Goal: Ask a question: Seek information or help from site administrators or community

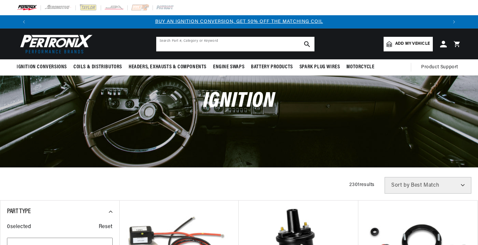
click at [169, 42] on input "text" at bounding box center [235, 44] width 158 height 15
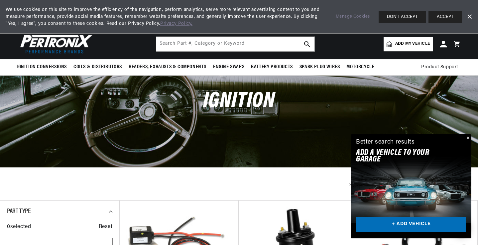
scroll to position [0, 415]
click at [174, 43] on input "text" at bounding box center [235, 44] width 158 height 15
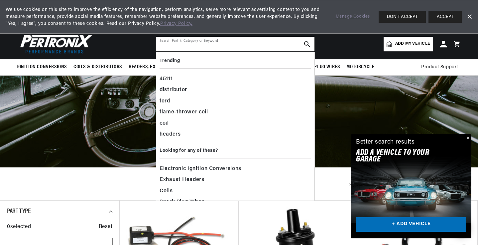
click at [174, 43] on input "text" at bounding box center [235, 44] width 158 height 15
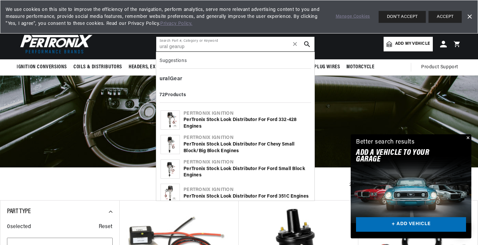
click at [178, 46] on input "ural gearup" at bounding box center [235, 44] width 158 height 15
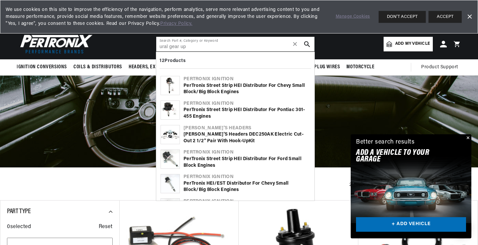
type input "ural gear up"
click at [307, 44] on icon "search button" at bounding box center [307, 44] width 6 height 6
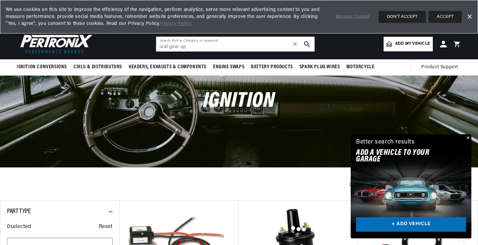
scroll to position [0, 830]
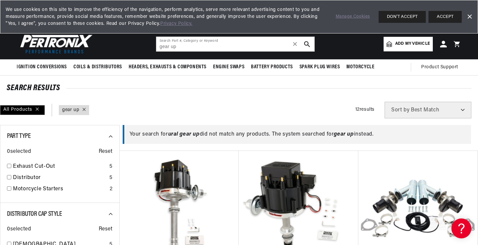
scroll to position [0, 830]
click at [421, 45] on span "Add my vehicle" at bounding box center [412, 44] width 35 height 6
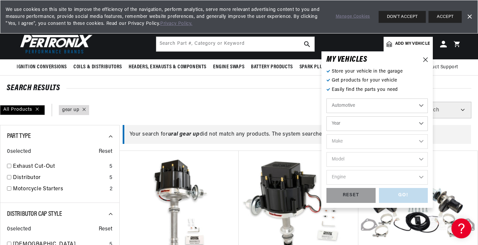
scroll to position [0, 0]
click at [419, 104] on select "Automotive Agricultural Industrial Marine Motorcycle" at bounding box center [376, 106] width 101 height 15
click at [326, 99] on select "Automotive Agricultural Industrial Marine Motorcycle" at bounding box center [376, 106] width 101 height 15
select select "Motorcycle"
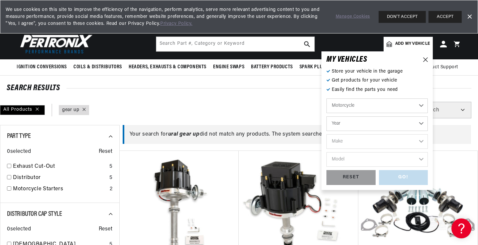
click at [421, 124] on select "Year 2018 2017 2016 2015 2014 2013 2012 2011 2010 2009 2008 2007 2006 2005 2004…" at bounding box center [376, 124] width 101 height 15
select select "2008"
click at [326, 117] on select "Year 2018 2017 2016 2015 2014 2013 2012 2011 2010 2009 2008 2007 2006 2005 2004…" at bounding box center [376, 124] width 101 height 15
select select "2008"
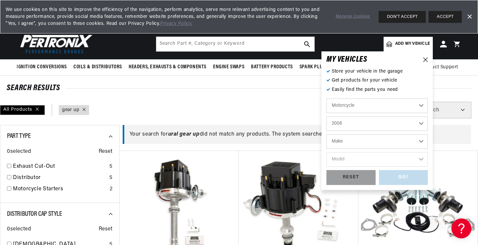
click at [422, 141] on select "Make Harley-Davidson Victory" at bounding box center [376, 142] width 101 height 15
click at [368, 140] on select "Make Harley-Davidson Victory" at bounding box center [376, 142] width 101 height 15
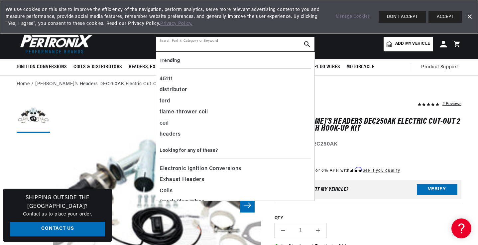
click at [180, 41] on input "text" at bounding box center [235, 44] width 158 height 15
click at [165, 123] on div "coil" at bounding box center [234, 123] width 151 height 11
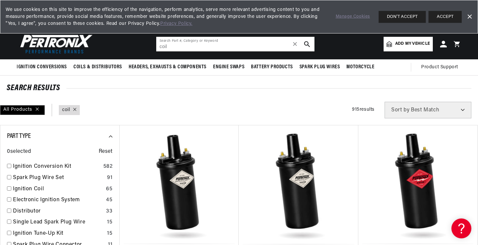
click at [179, 47] on input "coil" at bounding box center [235, 44] width 158 height 15
click at [166, 46] on input "coilural" at bounding box center [235, 44] width 158 height 15
click at [167, 46] on input "coilural" at bounding box center [235, 44] width 158 height 15
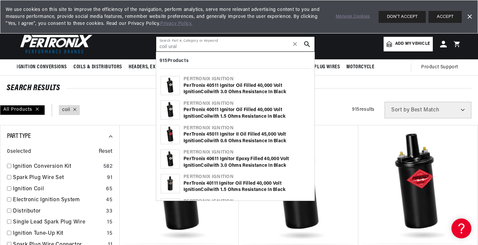
scroll to position [0, 0]
click at [183, 49] on input "coil ural" at bounding box center [235, 44] width 158 height 15
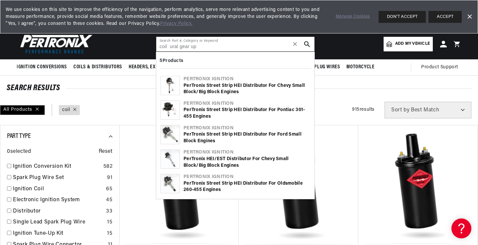
scroll to position [0, 830]
click at [309, 43] on icon "search button" at bounding box center [307, 44] width 6 height 6
type input "coil gear up"
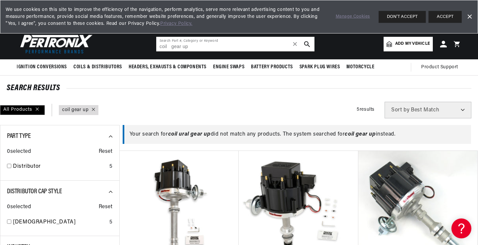
click at [170, 46] on input "coil gear up" at bounding box center [235, 44] width 158 height 15
drag, startPoint x: 170, startPoint y: 46, endPoint x: 175, endPoint y: 46, distance: 5.0
click at [170, 46] on input "coil gear up" at bounding box center [235, 44] width 158 height 15
click at [191, 47] on input "coil gear up" at bounding box center [235, 44] width 158 height 15
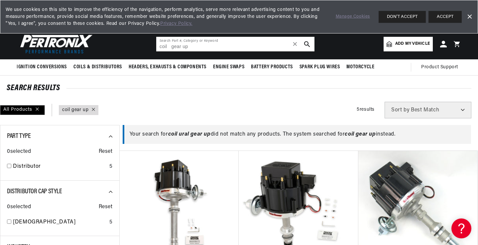
click at [191, 47] on input "coil gear up" at bounding box center [235, 44] width 158 height 15
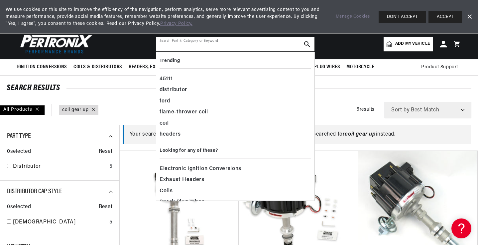
scroll to position [0, 415]
click at [168, 123] on div "coil" at bounding box center [234, 123] width 151 height 11
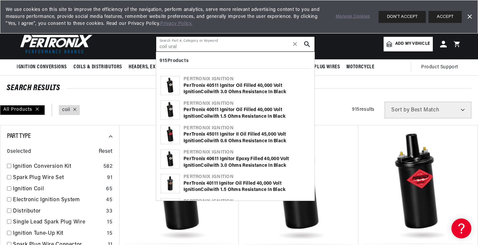
scroll to position [0, 830]
type input "coil"
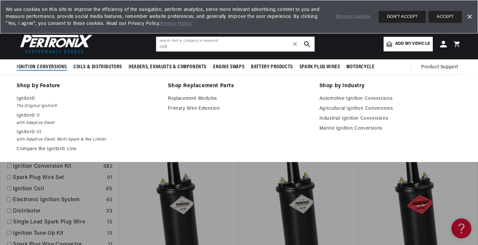
click at [48, 66] on span "Ignition Conversions" at bounding box center [42, 67] width 50 height 7
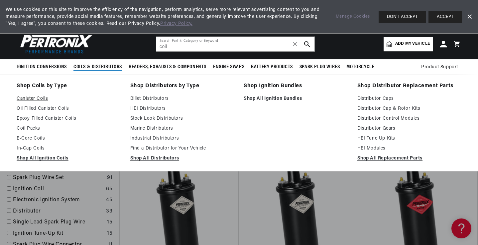
scroll to position [0, 830]
click at [26, 134] on ul "Canister Coils Oil Filled Canister Coils Epoxy Filled Canister Coils Coil Packs…" at bounding box center [69, 129] width 104 height 68
click at [33, 138] on link "E-Core Coils" at bounding box center [69, 139] width 104 height 8
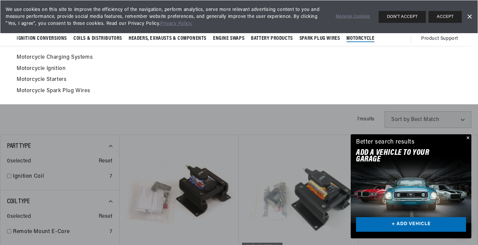
scroll to position [0, 830]
click at [366, 35] on summary "Motorcycle" at bounding box center [360, 39] width 35 height 16
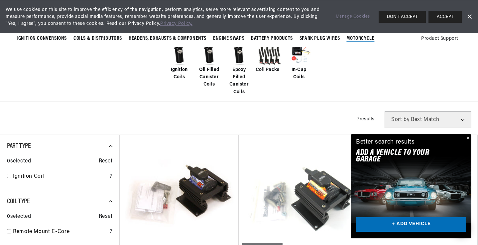
click at [362, 37] on span "Motorcycle" at bounding box center [360, 38] width 28 height 7
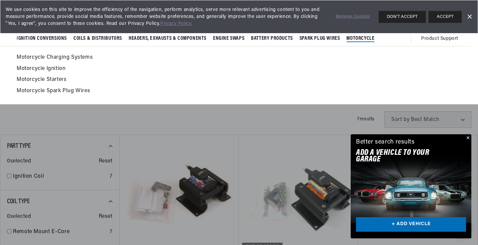
scroll to position [0, 0]
click at [40, 67] on link "Motorcycle Ignition" at bounding box center [239, 68] width 444 height 9
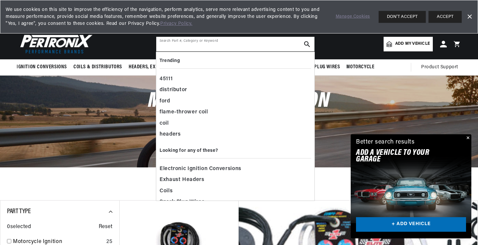
click at [168, 42] on input "text" at bounding box center [235, 44] width 158 height 15
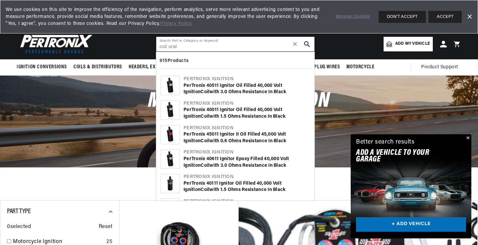
scroll to position [0, 830]
type input "coil ural"
click at [305, 43] on use "search button" at bounding box center [307, 44] width 6 height 6
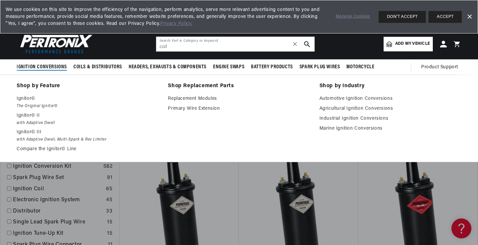
click at [37, 64] on span "Ignition Conversions" at bounding box center [42, 67] width 50 height 7
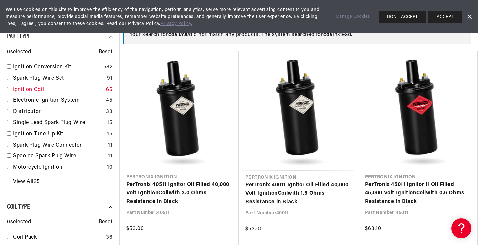
scroll to position [0, 415]
click at [66, 100] on link "Electronic Ignition System" at bounding box center [58, 101] width 90 height 9
type input "coil"
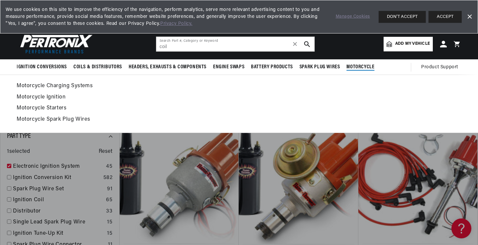
click at [361, 66] on span "Motorcycle" at bounding box center [360, 67] width 28 height 7
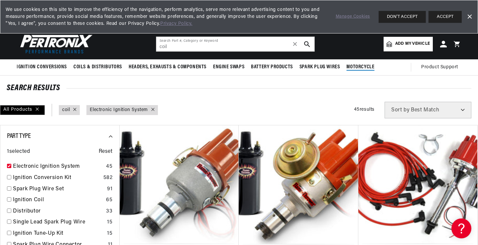
click at [359, 63] on summary "Motorcycle" at bounding box center [360, 67] width 35 height 16
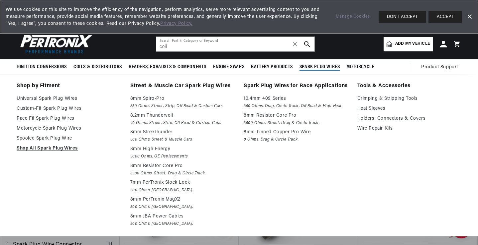
scroll to position [0, 415]
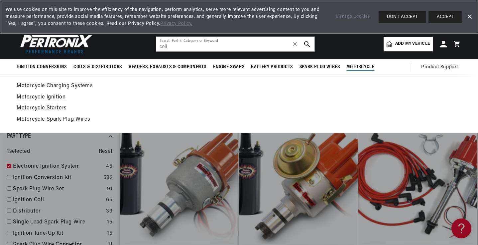
click at [49, 94] on link "Motorcycle Ignition" at bounding box center [239, 97] width 444 height 9
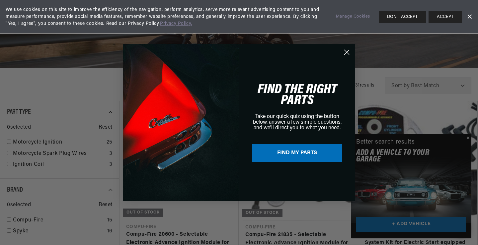
scroll to position [0, 830]
click at [289, 149] on button "FIND MY PARTS" at bounding box center [297, 153] width 90 height 18
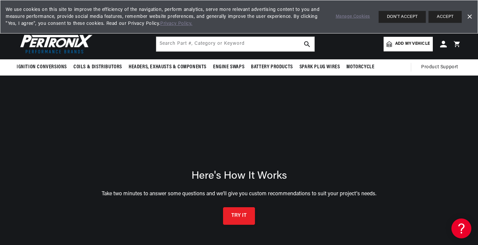
click at [237, 214] on button "TRY IT" at bounding box center [239, 217] width 32 height 18
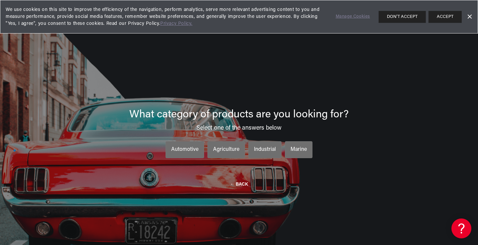
scroll to position [0, 830]
click at [190, 147] on div "Automotive" at bounding box center [184, 150] width 27 height 9
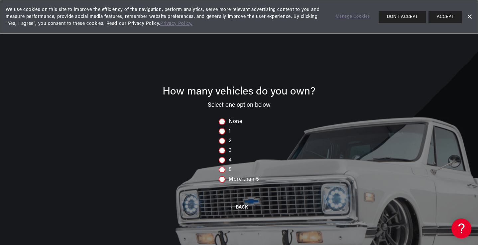
click at [221, 142] on div at bounding box center [222, 141] width 7 height 7
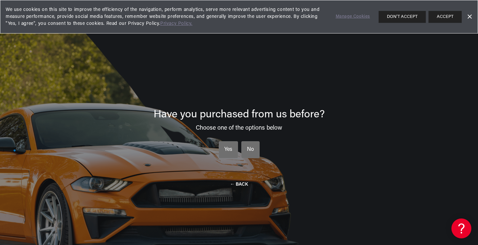
scroll to position [0, 0]
click at [253, 147] on div "No" at bounding box center [250, 150] width 7 height 9
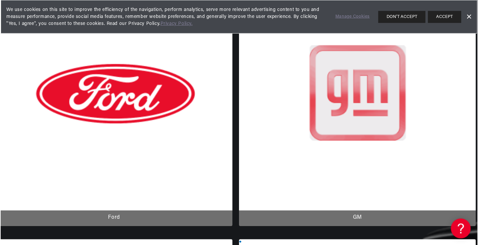
scroll to position [0, 415]
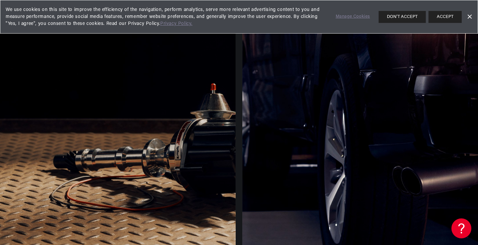
scroll to position [100, 0]
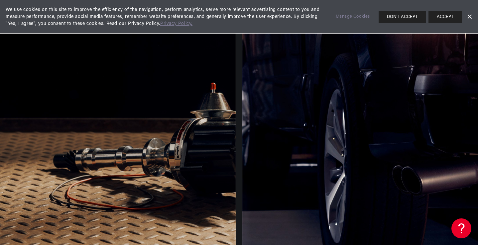
click at [131, 116] on div at bounding box center [116, 147] width 237 height 253
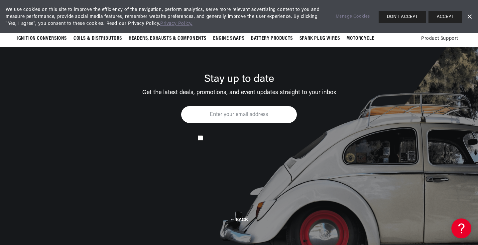
scroll to position [0, 0]
click at [199, 114] on input "email" at bounding box center [239, 115] width 116 height 18
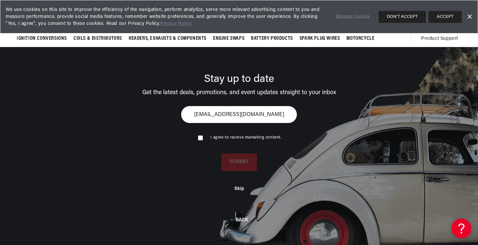
type input "[EMAIL_ADDRESS][DOMAIN_NAME]"
click at [201, 137] on input "checkbox" at bounding box center [200, 138] width 4 height 4
checkbox input "true"
click at [242, 160] on button "SUBMIT" at bounding box center [239, 162] width 36 height 18
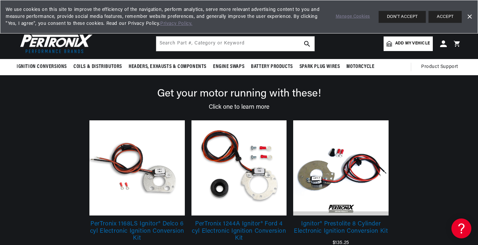
scroll to position [0, 0]
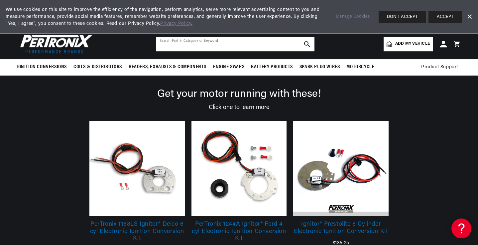
click at [184, 42] on input "text" at bounding box center [235, 44] width 158 height 15
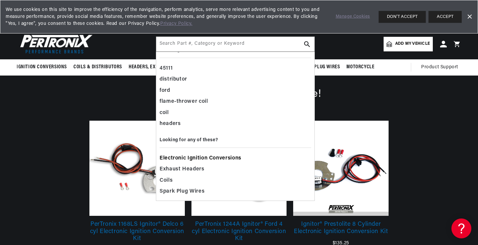
scroll to position [0, 8]
click at [174, 158] on span "Electronic Ignition Conversions" at bounding box center [200, 158] width 82 height 9
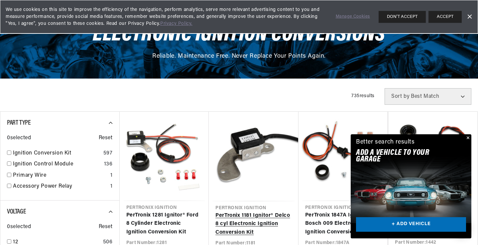
scroll to position [0, 415]
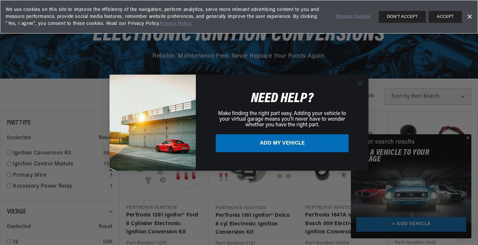
click at [469, 138] on div "Close dialog NEED HELP? Make finding the right part easy. Adding your vehicle t…" at bounding box center [239, 122] width 478 height 245
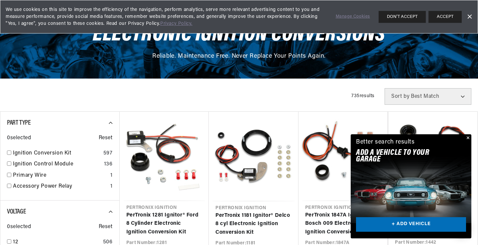
click at [468, 138] on button "Close" at bounding box center [467, 139] width 8 height 8
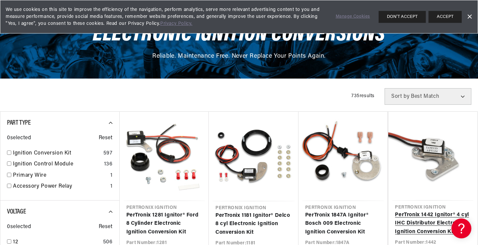
scroll to position [0, 830]
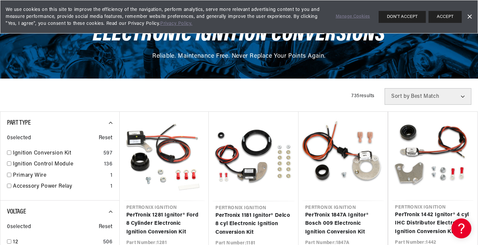
click at [462, 96] on select "Best Match Featured Name, A-Z Name, Z-A Price, Low to High Price, High to Low" at bounding box center [427, 96] width 87 height 17
select select "title"
click at [384, 88] on select "Best Match Featured Name, A-Z Name, Z-A Price, Low to High Price, High to Low" at bounding box center [427, 96] width 87 height 17
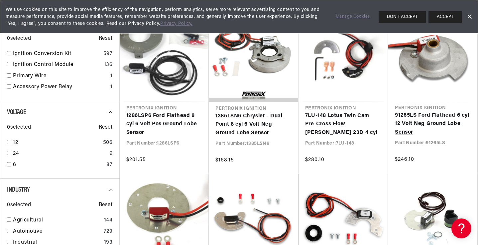
scroll to position [0, 830]
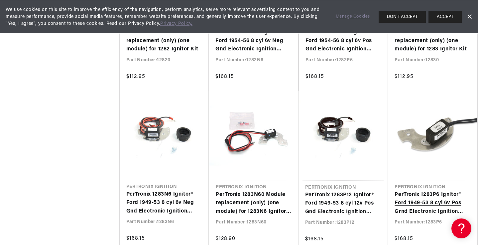
click at [470, 217] on link "PerTronix 1283P6 Ignitor® Ford 1949-53 8 cyl 6v Pos Grnd Electronic Ignition Co…" at bounding box center [432, 204] width 76 height 26
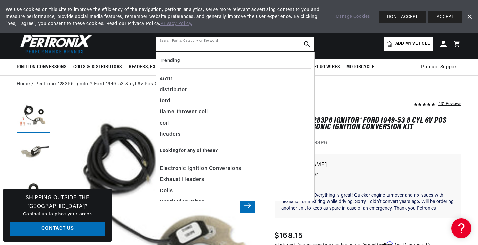
click at [215, 42] on input "text" at bounding box center [235, 44] width 158 height 15
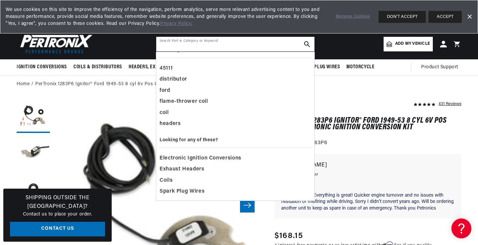
scroll to position [0, 830]
click at [195, 141] on b "Looking for any of these?" at bounding box center [188, 140] width 58 height 5
click at [202, 43] on input "text" at bounding box center [235, 44] width 158 height 15
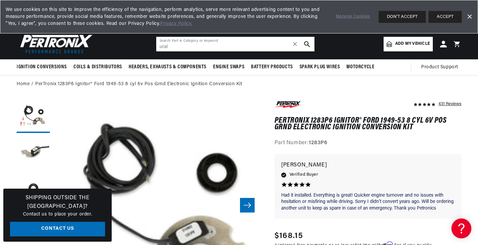
scroll to position [0, 415]
type input "ural"
click at [305, 43] on icon "search button" at bounding box center [307, 44] width 6 height 6
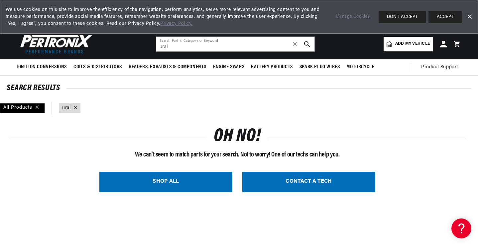
scroll to position [0, 830]
click at [308, 180] on link "CONTACT A TECH" at bounding box center [308, 182] width 133 height 20
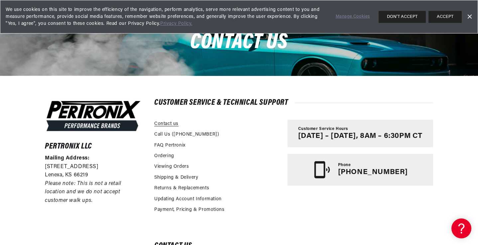
scroll to position [0, 830]
click at [166, 124] on link "Contact us" at bounding box center [166, 124] width 24 height 7
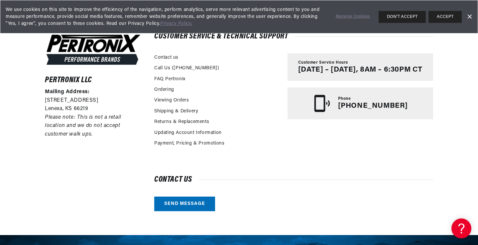
scroll to position [0, 415]
click at [187, 203] on link "Send message" at bounding box center [184, 204] width 61 height 15
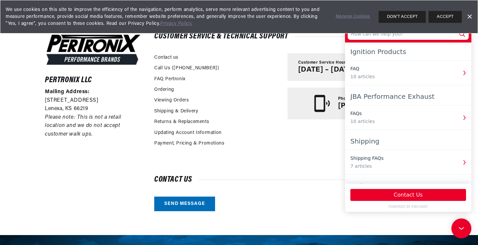
click at [366, 53] on div "Ignition Products" at bounding box center [408, 52] width 116 height 12
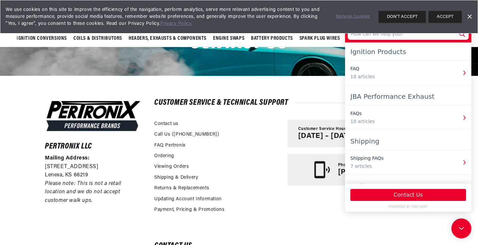
scroll to position [0, 0]
click at [461, 36] on use at bounding box center [462, 34] width 6 height 6
click at [461, 34] on icon at bounding box center [461, 34] width 9 height 9
click at [401, 195] on button "Contact Us" at bounding box center [408, 195] width 116 height 12
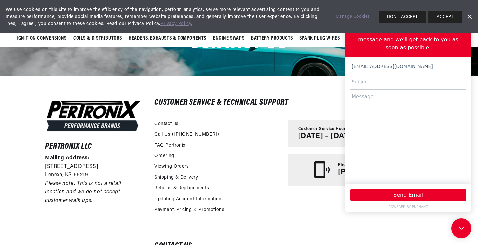
type input "[EMAIL_ADDRESS][DOMAIN_NAME]"
click at [369, 75] on input "text" at bounding box center [408, 81] width 116 height 15
type input "ignition for ural gear up 2008"
click at [371, 92] on textarea at bounding box center [408, 134] width 116 height 88
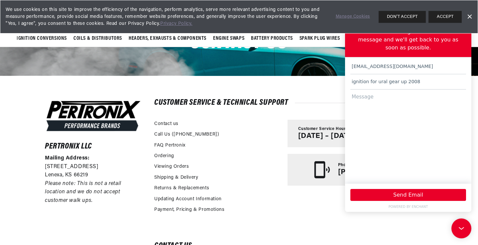
scroll to position [0, 0]
type textarea "I"
click at [359, 90] on textarea "Hi,Iam looking for" at bounding box center [408, 134] width 116 height 88
click at [393, 90] on textarea "Hi,I am looking for" at bounding box center [408, 134] width 116 height 88
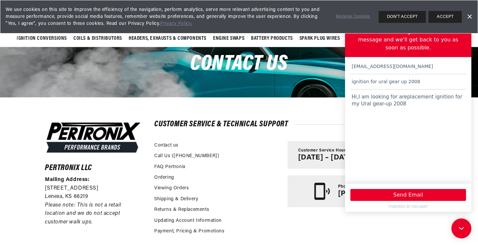
scroll to position [0, 0]
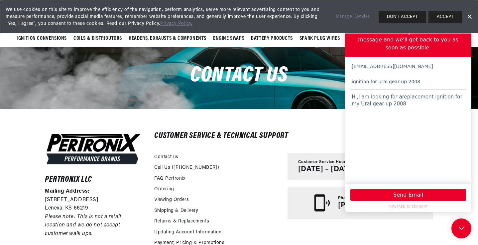
click at [466, 46] on div "We're not online right now. Send us a message and we'll get back to you as soon…" at bounding box center [407, 41] width 121 height 27
click at [405, 13] on button "DON'T ACCEPT" at bounding box center [401, 17] width 47 height 12
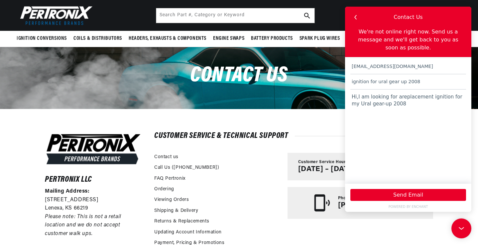
scroll to position [0, 0]
click at [395, 90] on textarea "Hi,I am looking for areplacement ignition for my Ural gear-up 2008" at bounding box center [408, 134] width 116 height 88
click at [395, 98] on textarea "Hi,I am looking for a replacement ignition for my Ural gear-up 2008" at bounding box center [408, 134] width 116 height 88
click at [355, 104] on textarea "Hi,I am looking for a replacement ignition for my Ural gear-up [DOMAIN_NAME] yo…" at bounding box center [408, 134] width 116 height 88
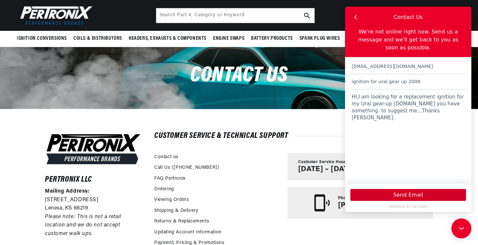
type textarea "Hi,I am looking for a replacement ignition for my Ural gear-up [DOMAIN_NAME] yo…"
click at [405, 195] on button "Send Email" at bounding box center [408, 195] width 116 height 12
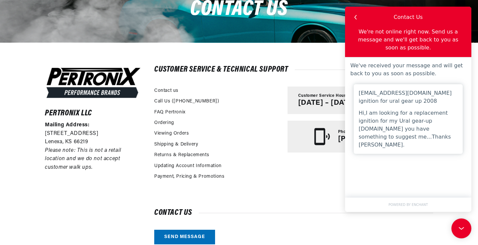
scroll to position [0, 830]
click at [458, 226] on icon at bounding box center [460, 228] width 10 height 50
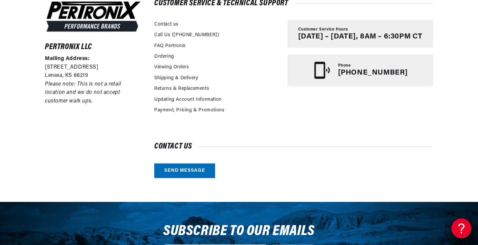
scroll to position [0, 0]
click at [178, 170] on link "Send message" at bounding box center [184, 171] width 61 height 15
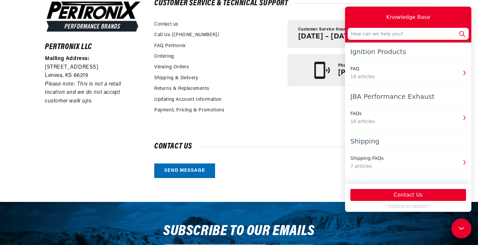
scroll to position [0, 415]
click at [284, 173] on div "Contact us Send message" at bounding box center [293, 161] width 279 height 35
